Goal: Task Accomplishment & Management: Complete application form

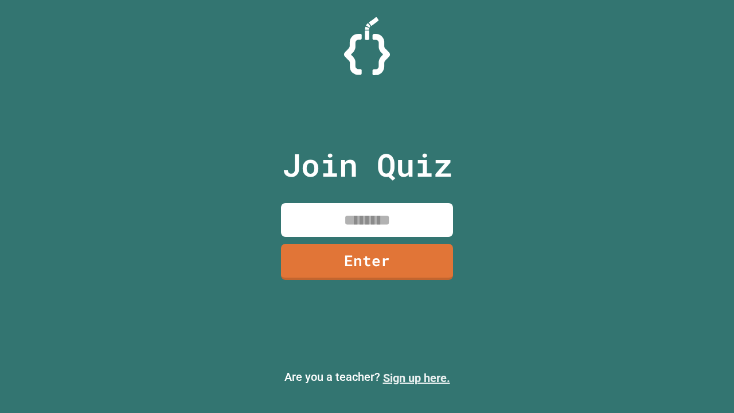
click at [416, 378] on link "Sign up here." at bounding box center [416, 378] width 67 height 14
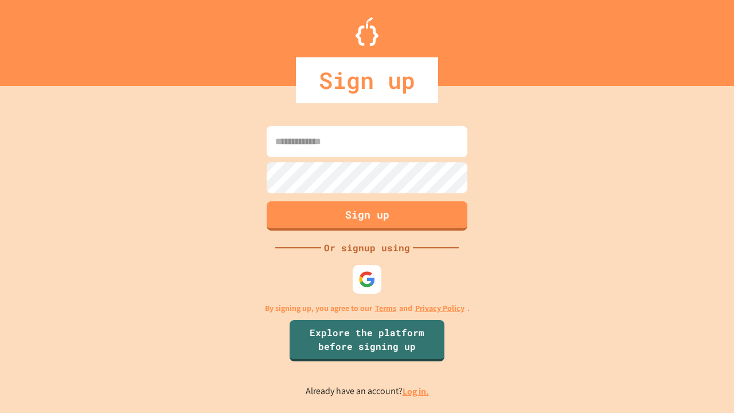
click at [416, 391] on link "Log in." at bounding box center [415, 391] width 26 height 12
